Goal: Information Seeking & Learning: Learn about a topic

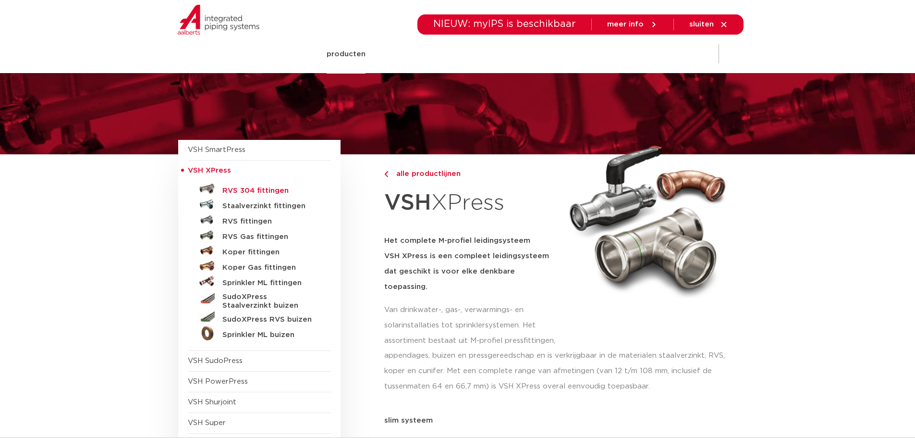
click at [262, 192] on h5 "RVS 304 fittingen" at bounding box center [269, 190] width 95 height 9
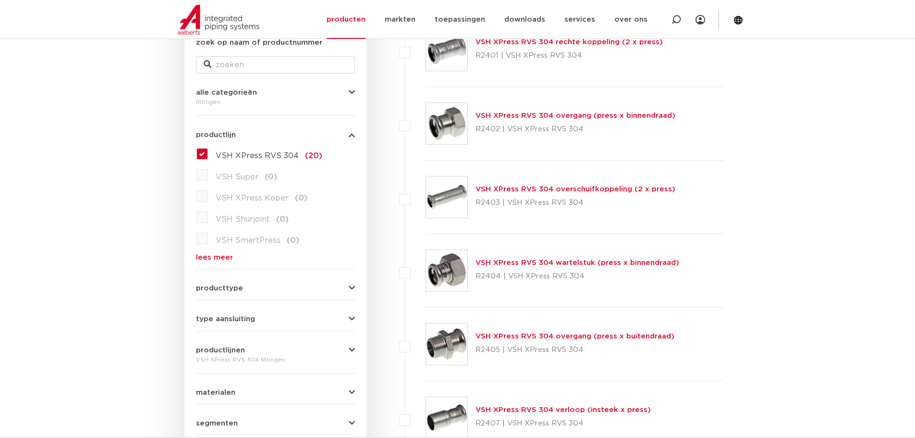
scroll to position [192, 0]
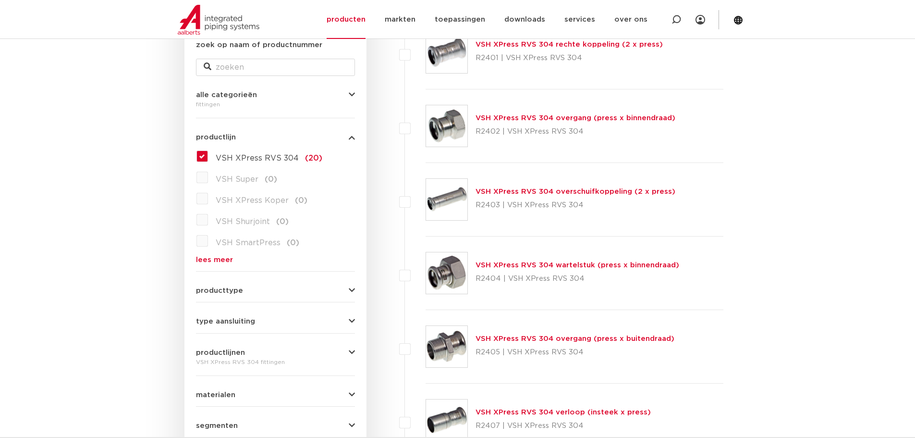
click at [211, 153] on label "VSH XPress RVS 304 (20)" at bounding box center [265, 155] width 114 height 15
click at [0, 0] on input "VSH XPress RVS 304 (20)" at bounding box center [0, 0] width 0 height 0
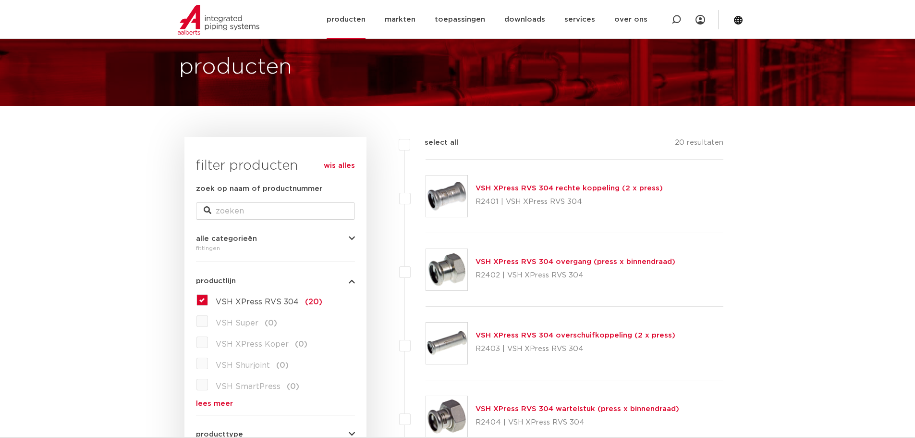
scroll to position [48, 0]
click at [558, 202] on p "R2401 | VSH XPress RVS 304" at bounding box center [569, 202] width 187 height 15
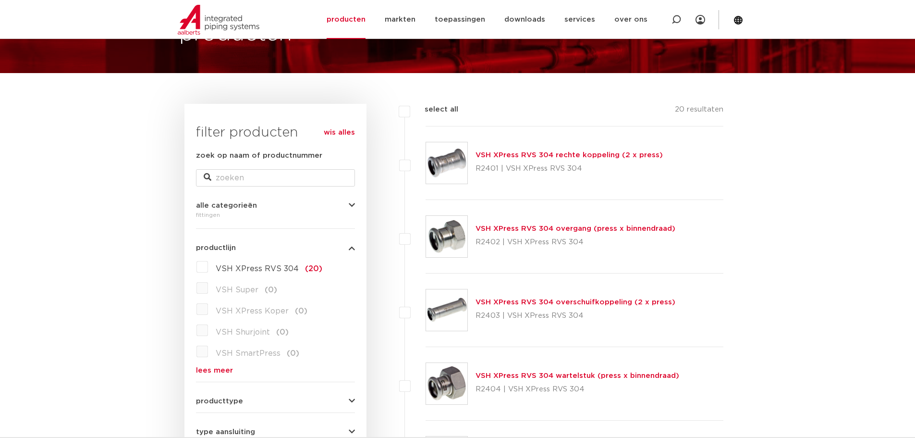
scroll to position [96, 0]
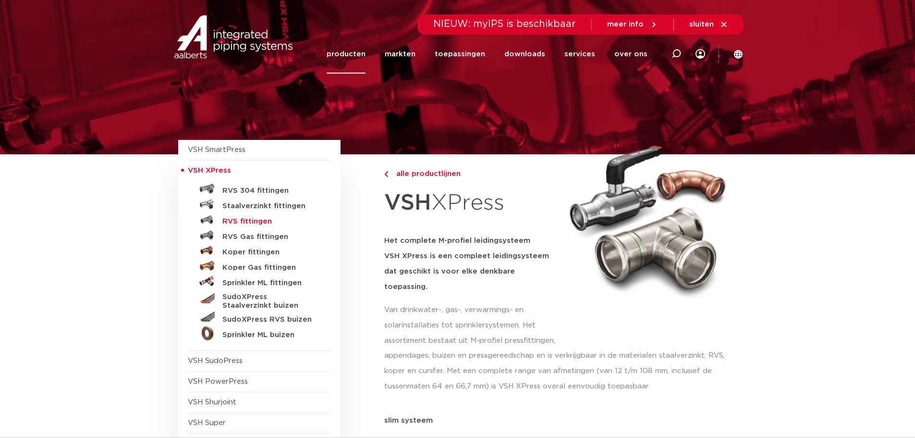
click at [256, 219] on h5 "RVS fittingen" at bounding box center [269, 221] width 95 height 9
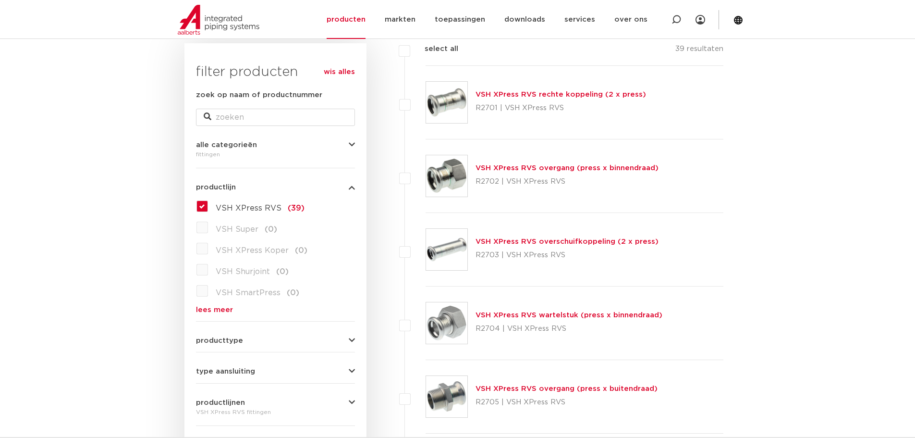
scroll to position [144, 0]
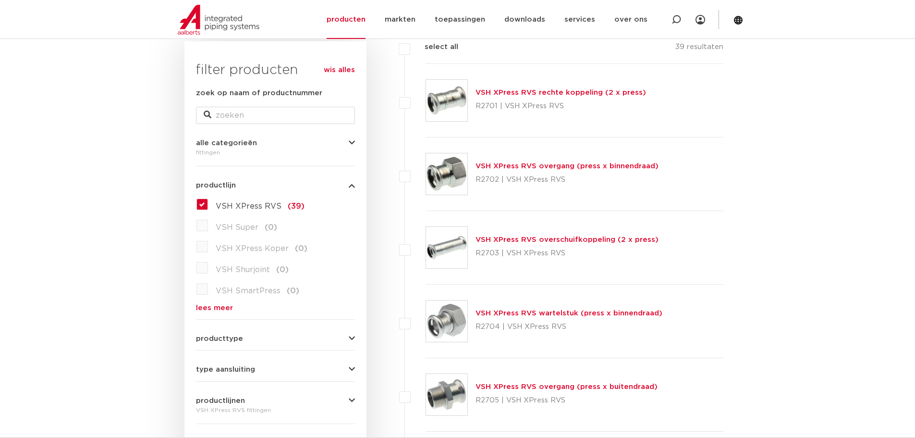
click at [581, 165] on link "VSH XPress RVS overgang (press x binnendraad)" at bounding box center [567, 165] width 183 height 7
click at [623, 314] on link "VSH XPress RVS wartelstuk (press x binnendraad)" at bounding box center [569, 312] width 187 height 7
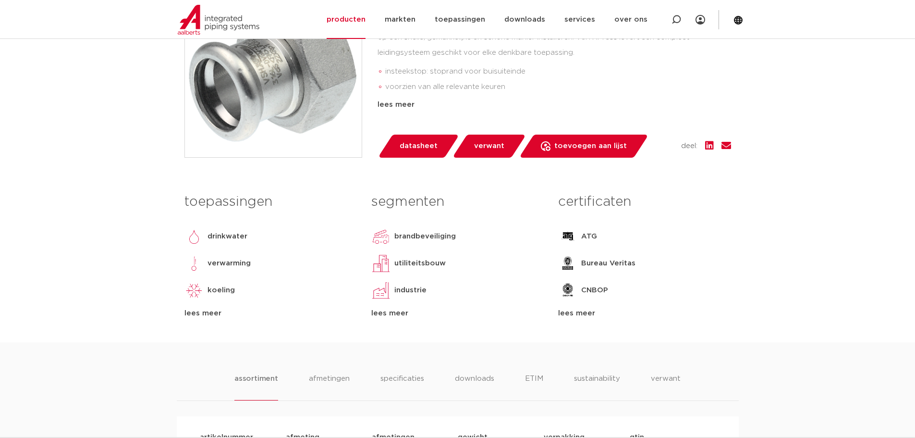
scroll to position [529, 0]
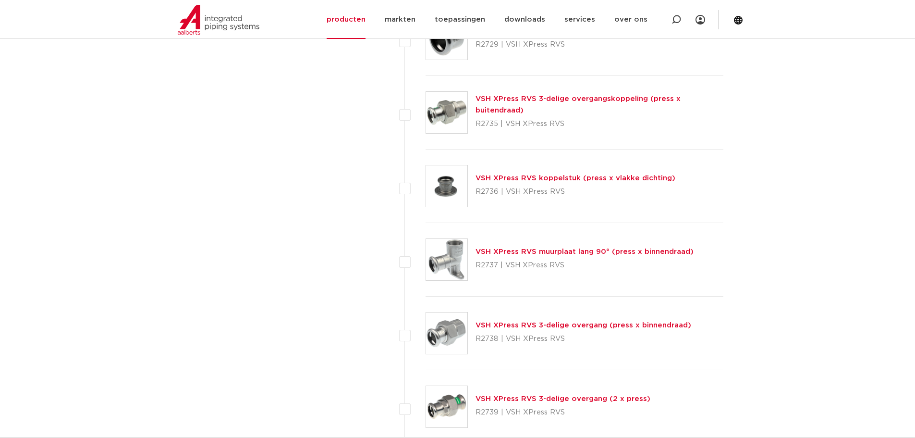
scroll to position [2114, 0]
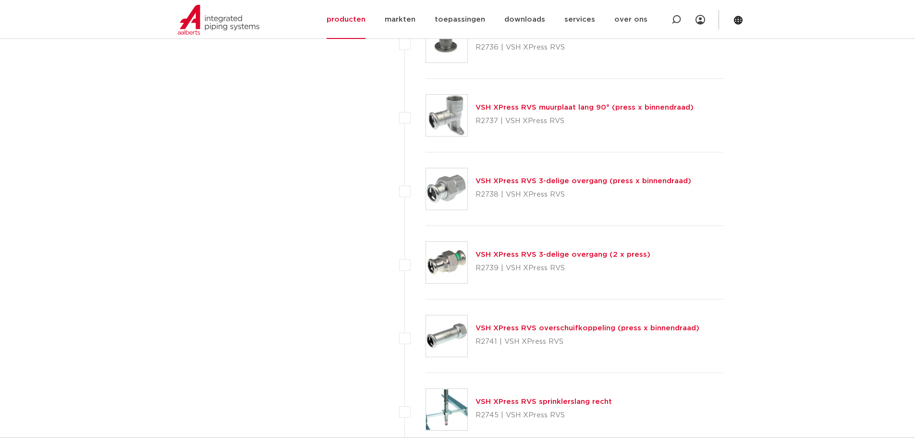
click at [551, 181] on link "VSH XPress RVS 3-delige overgang (press x binnendraad)" at bounding box center [584, 180] width 216 height 7
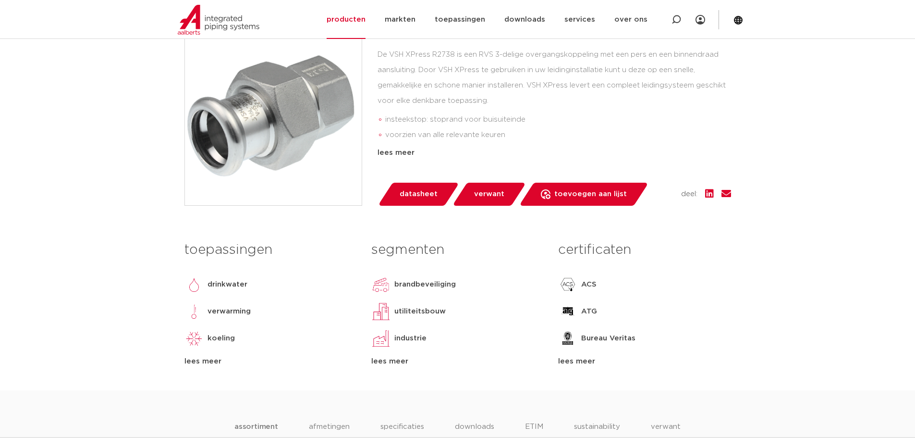
scroll to position [529, 0]
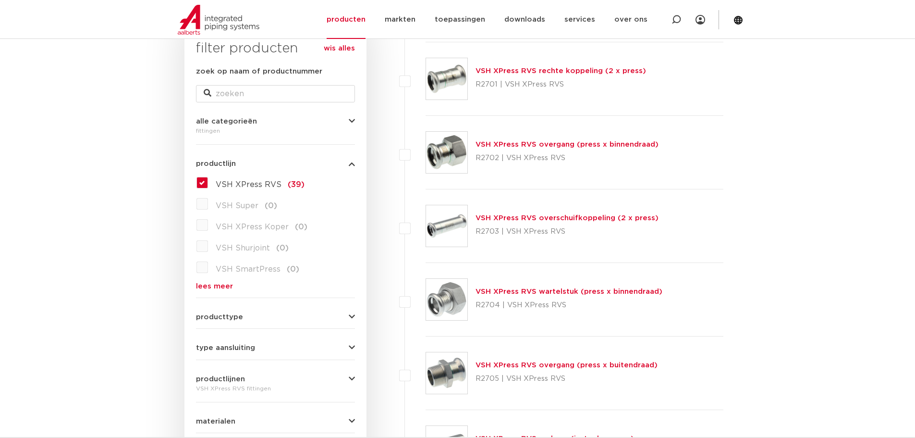
scroll to position [288, 0]
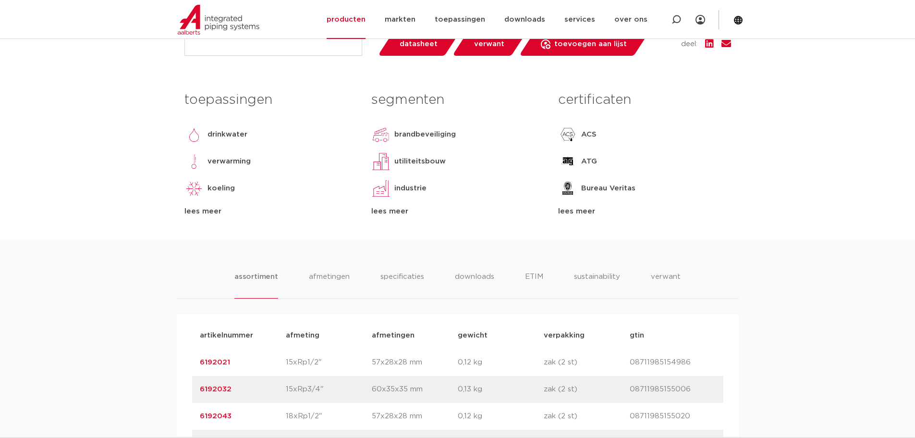
scroll to position [577, 0]
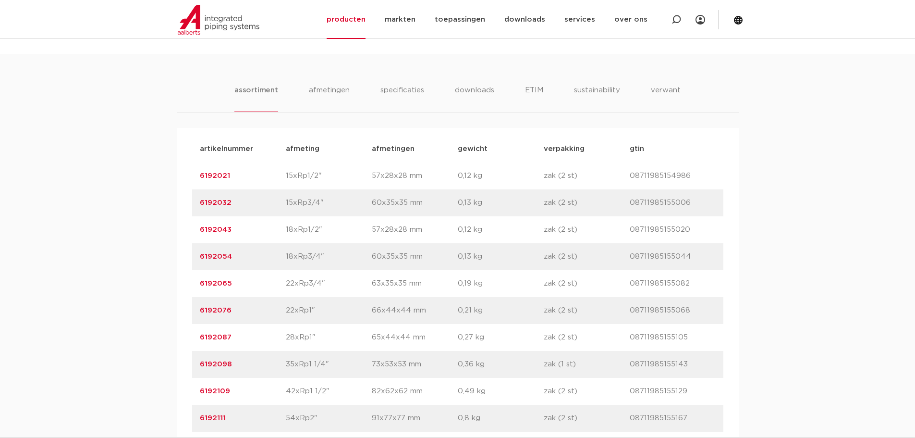
click at [216, 307] on link "6192076" at bounding box center [216, 310] width 32 height 7
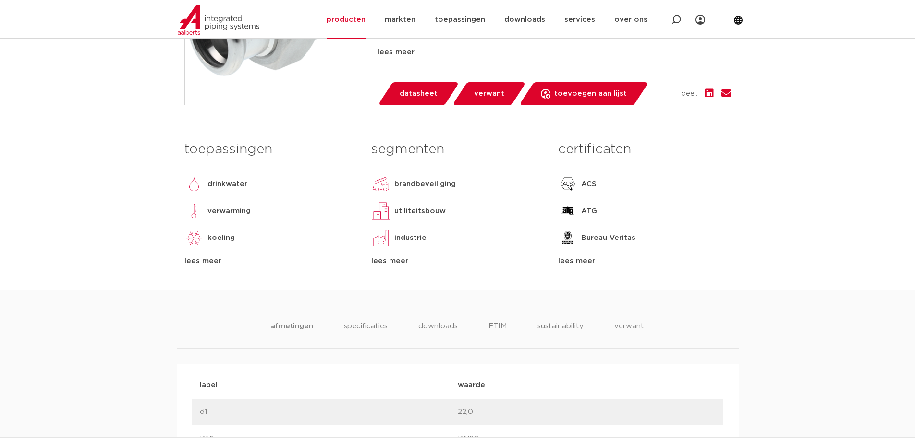
scroll to position [336, 0]
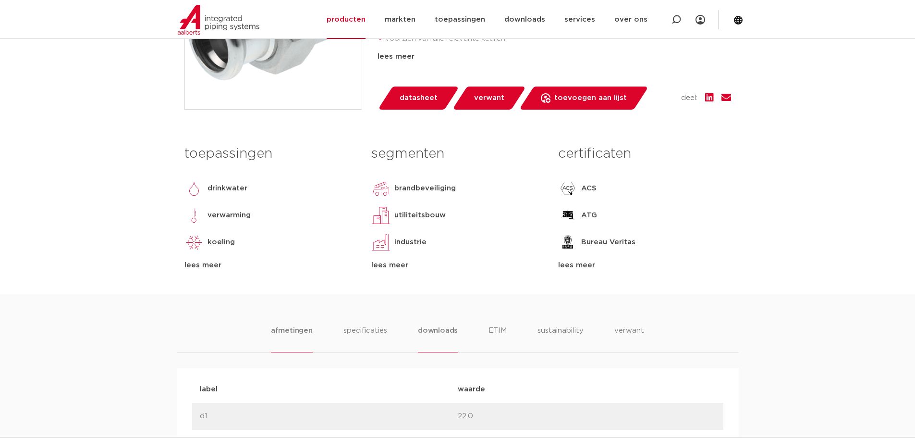
click at [433, 332] on li "downloads" at bounding box center [438, 338] width 40 height 27
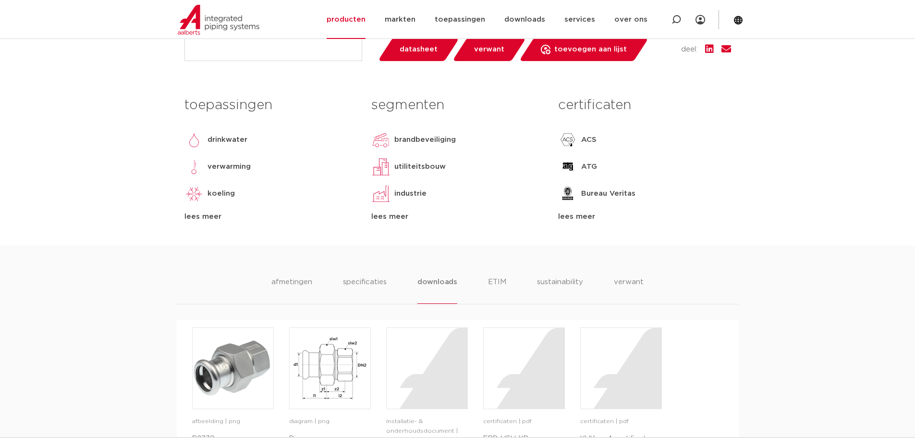
scroll to position [240, 0]
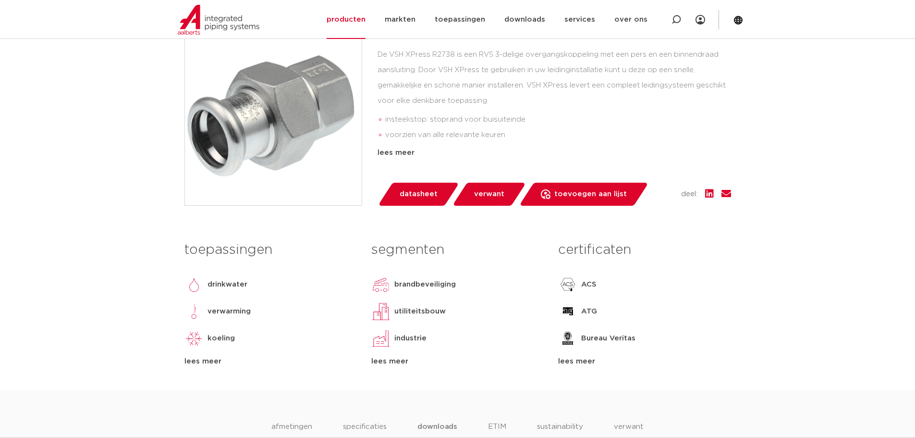
click at [264, 89] on img at bounding box center [273, 116] width 177 height 177
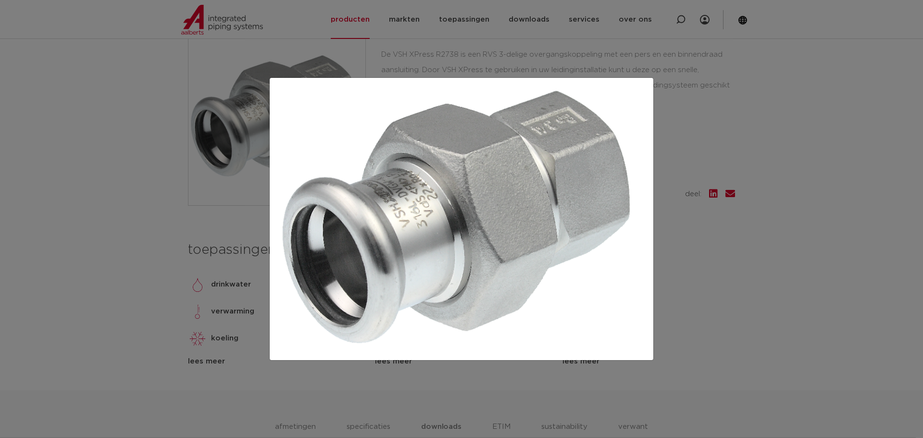
click at [591, 223] on img at bounding box center [461, 219] width 368 height 266
click at [771, 126] on div at bounding box center [461, 219] width 923 height 438
